Goal: Information Seeking & Learning: Understand process/instructions

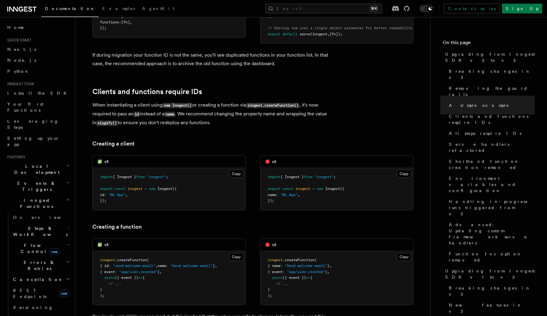
scroll to position [850, 0]
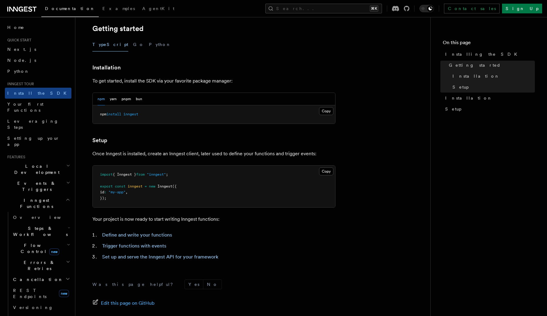
scroll to position [122, 0]
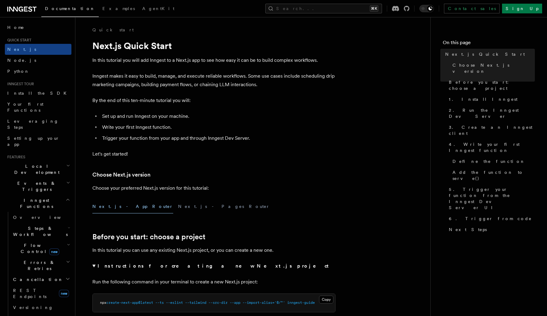
scroll to position [395, 0]
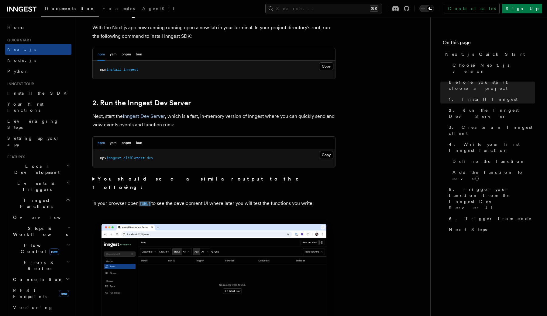
click at [151, 201] on code "[URL]" at bounding box center [145, 203] width 13 height 5
